Goal: Obtain resource: Obtain resource

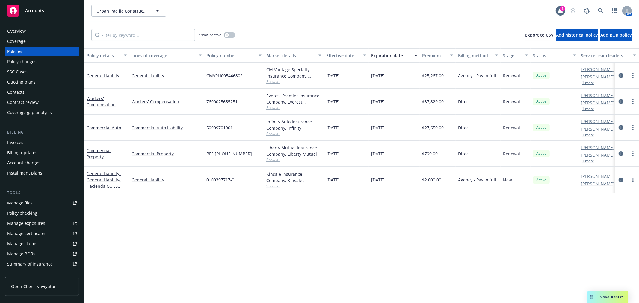
click at [46, 5] on div "Accounts" at bounding box center [41, 11] width 69 height 12
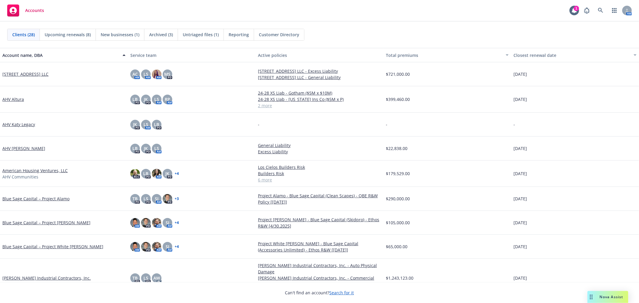
click at [74, 37] on span "Upcoming renewals (8)" at bounding box center [68, 34] width 46 height 6
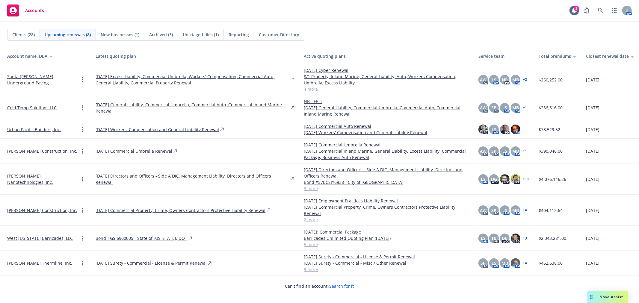
click at [308, 217] on td "[DATE] Employment Practices Liability Renewal [DATE] Commercial Property, Crime…" at bounding box center [386, 210] width 175 height 31
click at [312, 217] on link "2 more" at bounding box center [386, 220] width 165 height 6
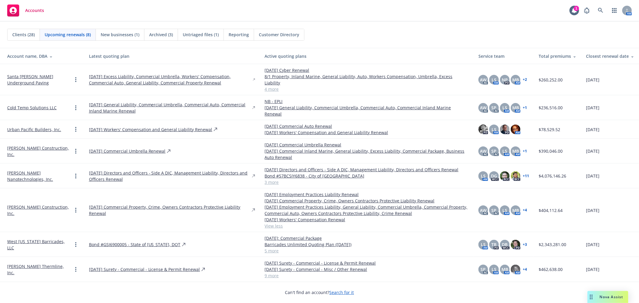
click at [265, 223] on link "View less" at bounding box center [366, 226] width 204 height 6
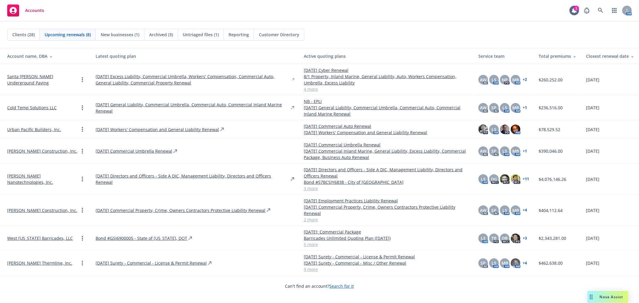
click at [306, 241] on link "5 more" at bounding box center [386, 244] width 165 height 6
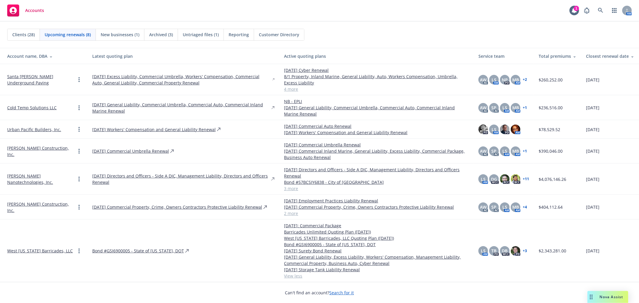
click at [32, 250] on link "West [US_STATE] Barricades, LLC" at bounding box center [40, 251] width 66 height 6
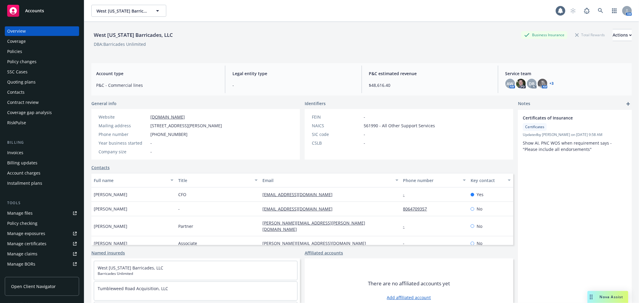
click at [31, 211] on div "Manage files" at bounding box center [19, 213] width 25 height 10
click at [42, 28] on div "Overview" at bounding box center [41, 31] width 69 height 10
click at [60, 5] on div "Accounts" at bounding box center [41, 11] width 69 height 12
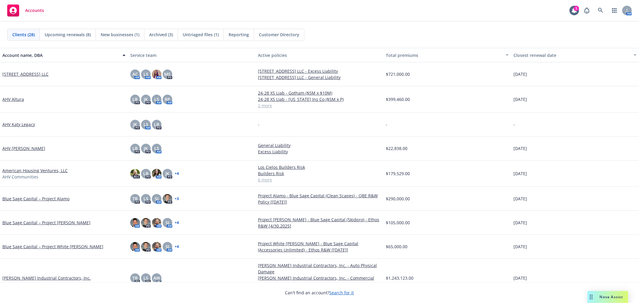
click at [17, 149] on link "AHV [PERSON_NAME]" at bounding box center [23, 148] width 43 height 6
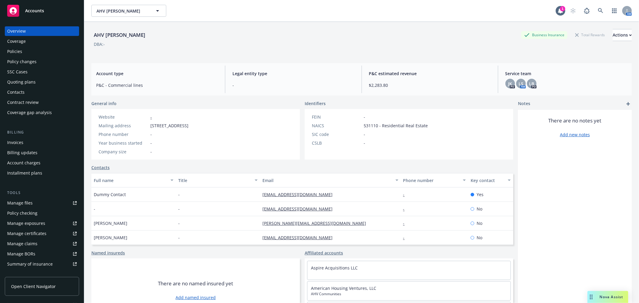
click at [22, 52] on div "Policies" at bounding box center [14, 52] width 15 height 10
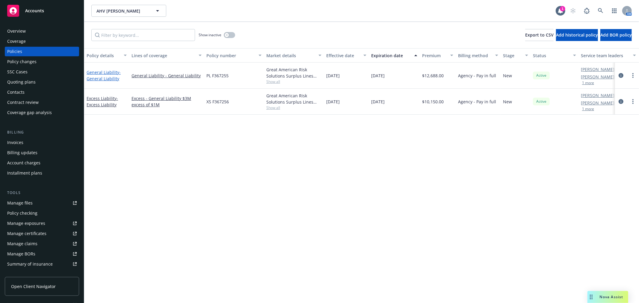
click at [101, 71] on link "General Liability - General Liability" at bounding box center [104, 75] width 34 height 12
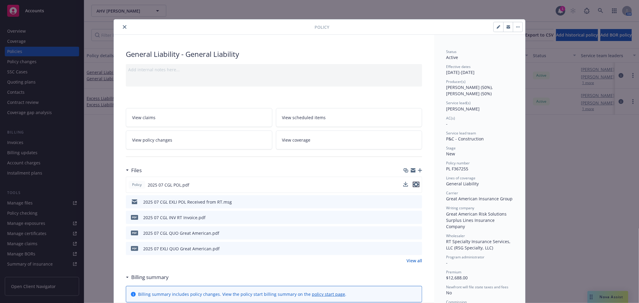
click at [416, 185] on icon "preview file" at bounding box center [415, 184] width 5 height 4
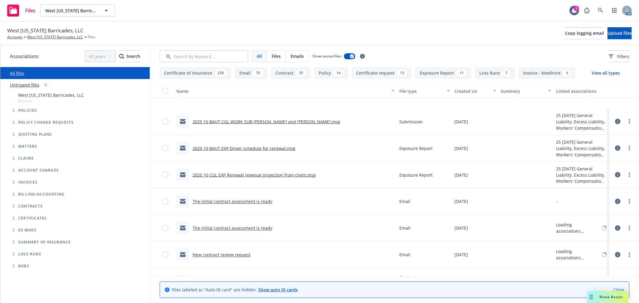
scroll to position [932, 0]
